Goal: Transaction & Acquisition: Book appointment/travel/reservation

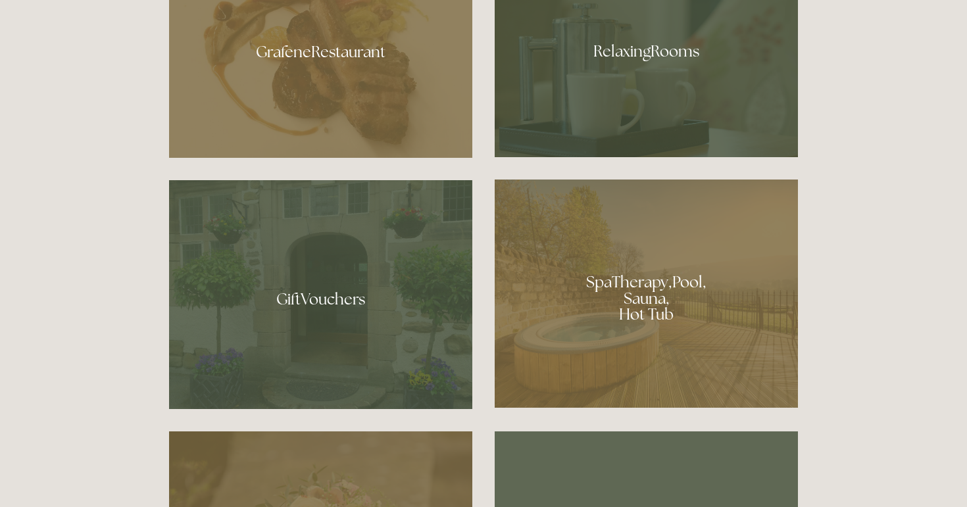
scroll to position [906, 0]
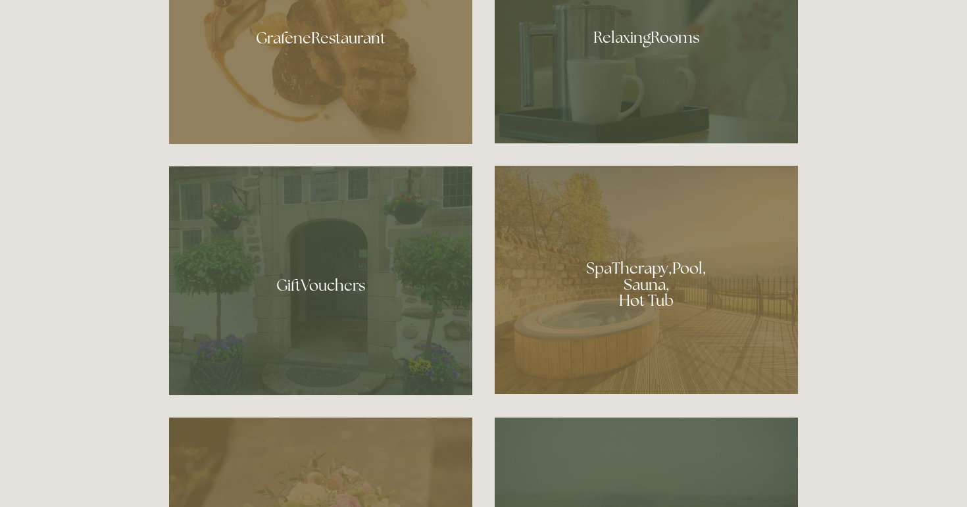
click at [623, 285] on div at bounding box center [645, 280] width 303 height 228
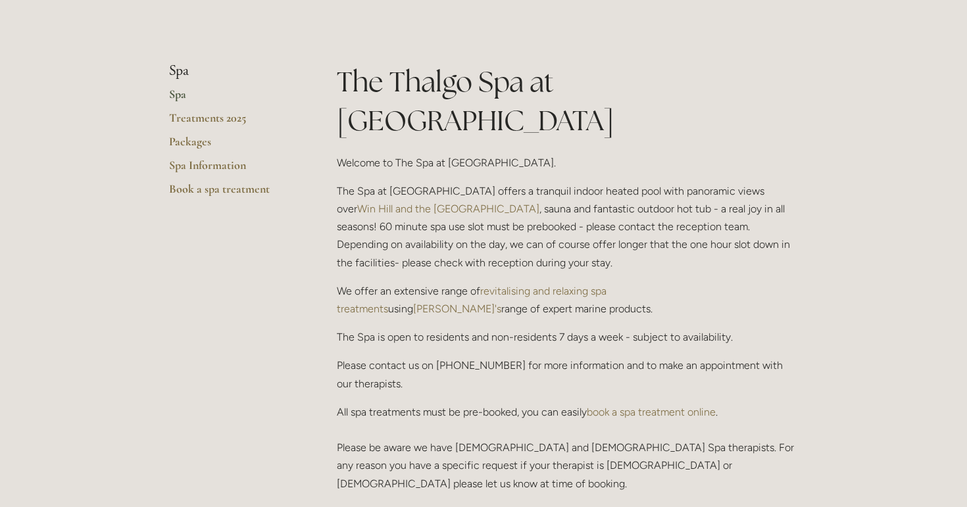
scroll to position [295, 0]
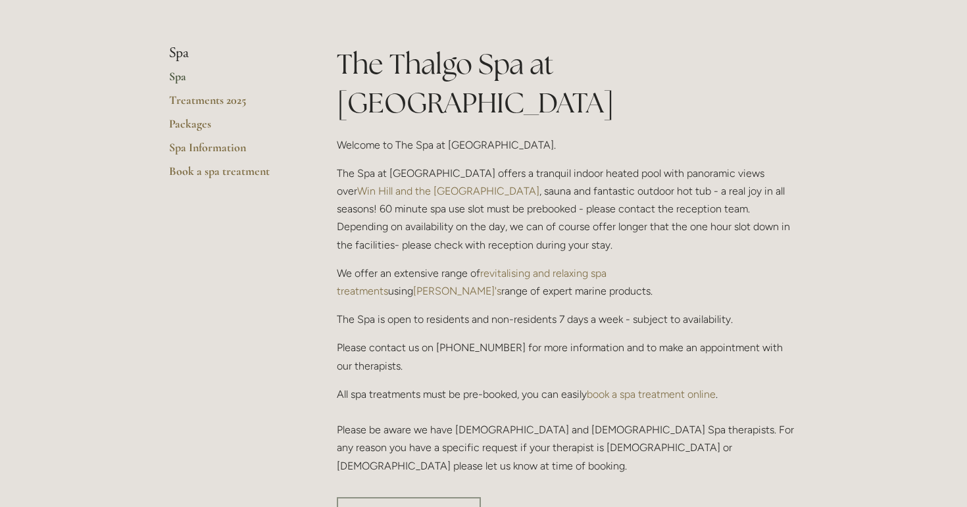
click at [506, 197] on p "The Spa at [GEOGRAPHIC_DATA] offers a tranquil indoor heated pool with panorami…" at bounding box center [567, 208] width 461 height 89
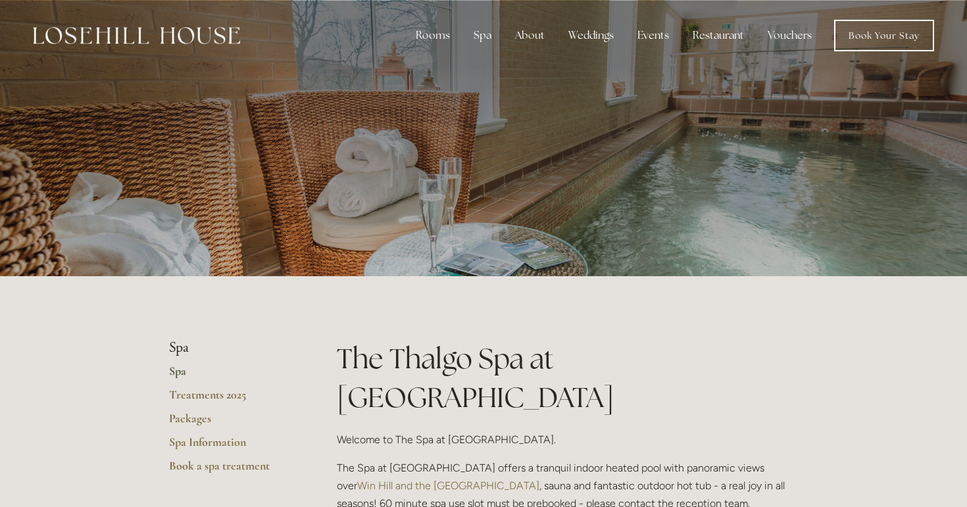
scroll to position [0, 0]
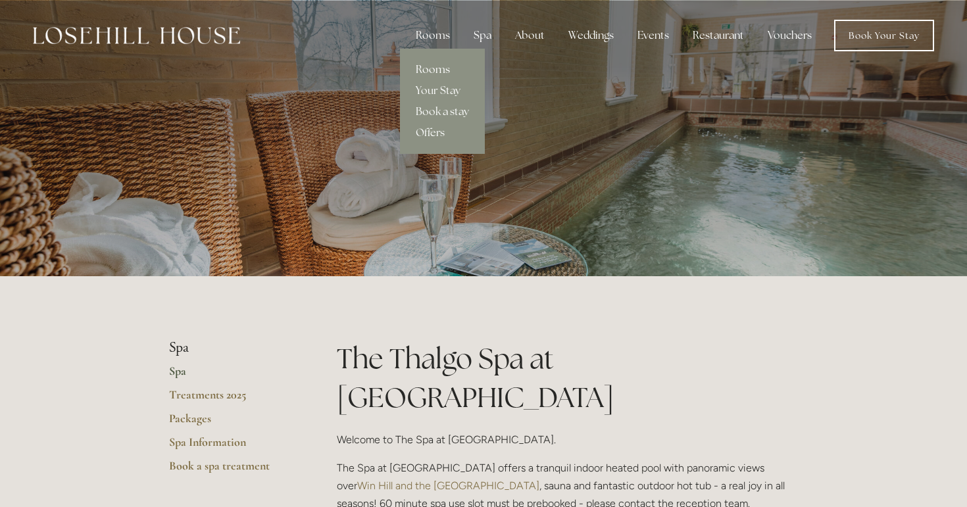
click at [431, 66] on link "Rooms" at bounding box center [442, 69] width 85 height 21
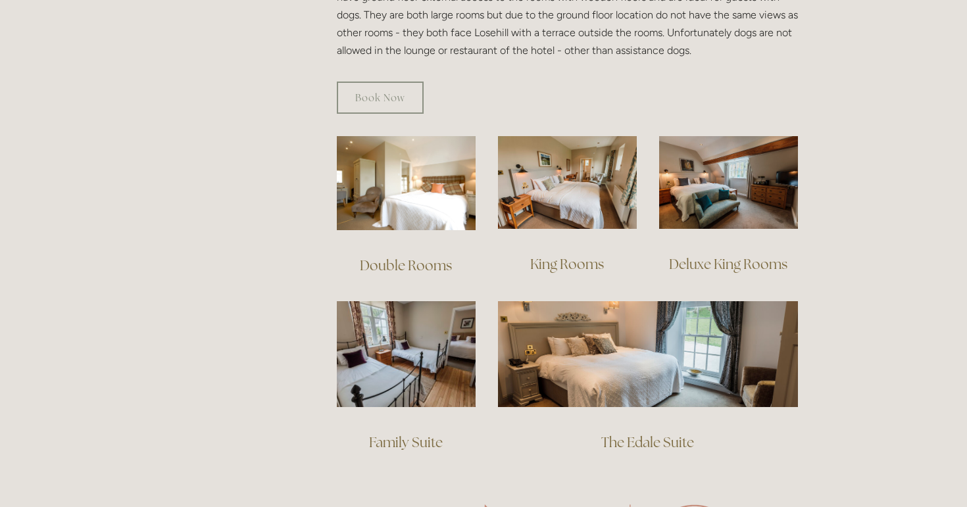
scroll to position [832, 0]
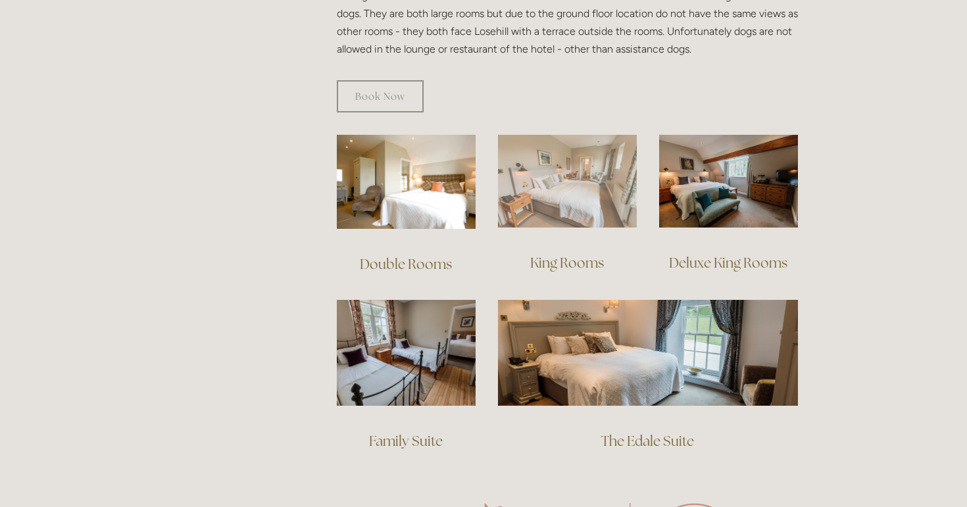
click at [567, 181] on img at bounding box center [567, 181] width 139 height 93
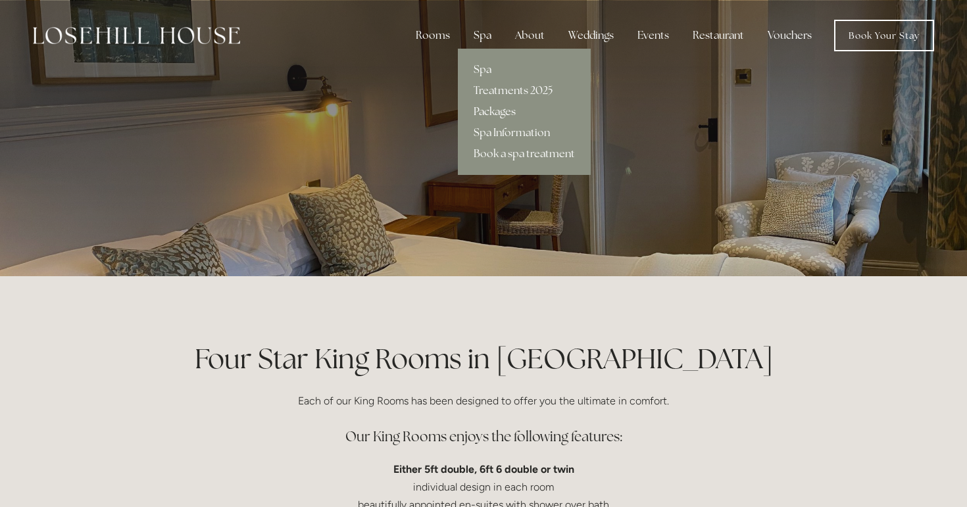
click at [485, 110] on link "Packages" at bounding box center [524, 111] width 133 height 21
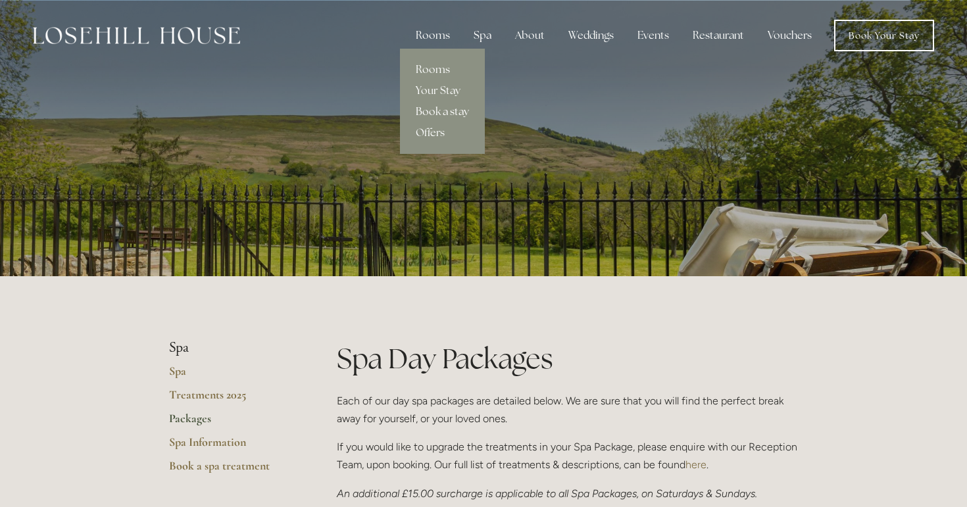
click at [439, 113] on link "Book a stay" at bounding box center [442, 111] width 85 height 21
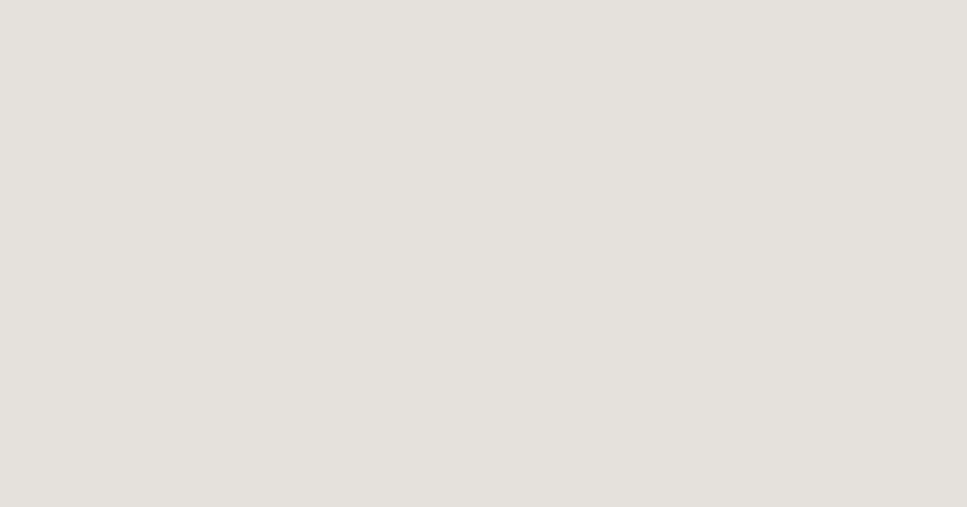
scroll to position [1117, 0]
